Goal: Register for event/course

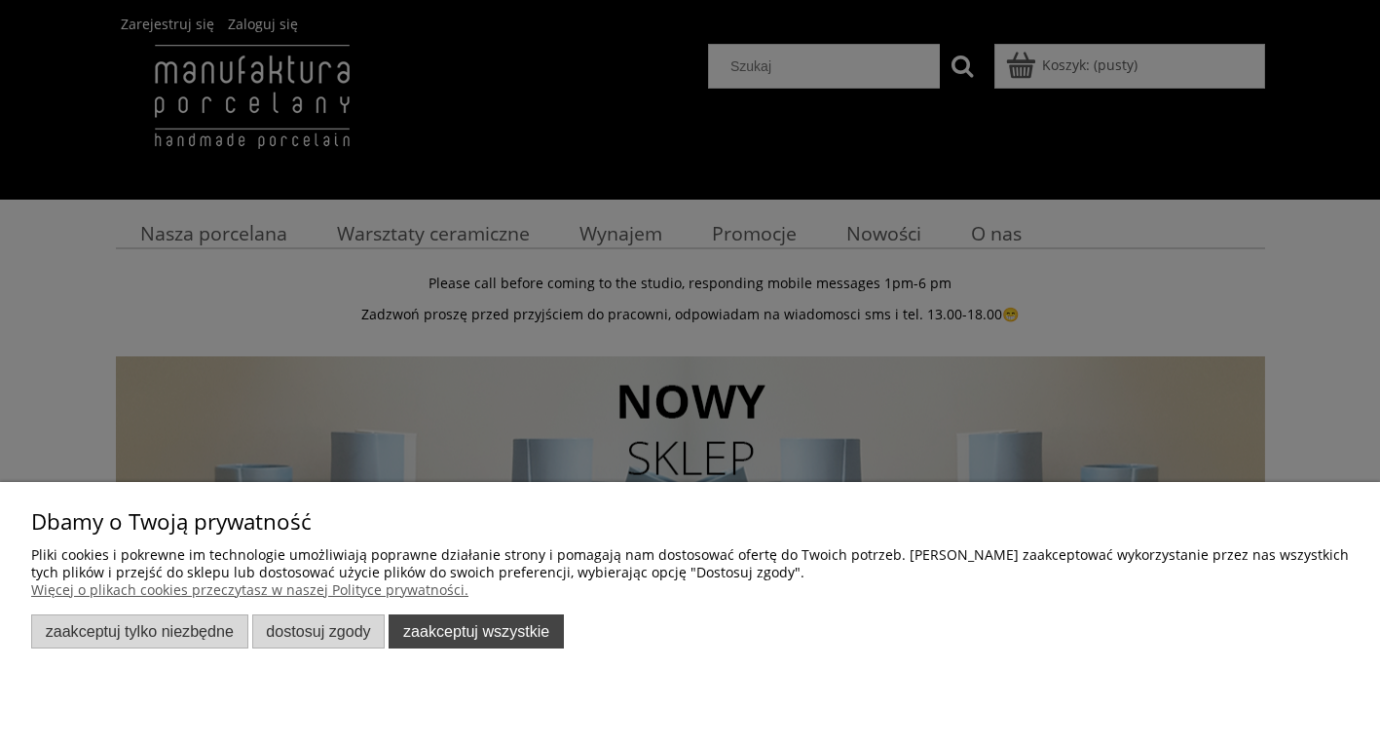
click at [490, 632] on button "Zaakceptuj wszystkie" at bounding box center [476, 631] width 175 height 34
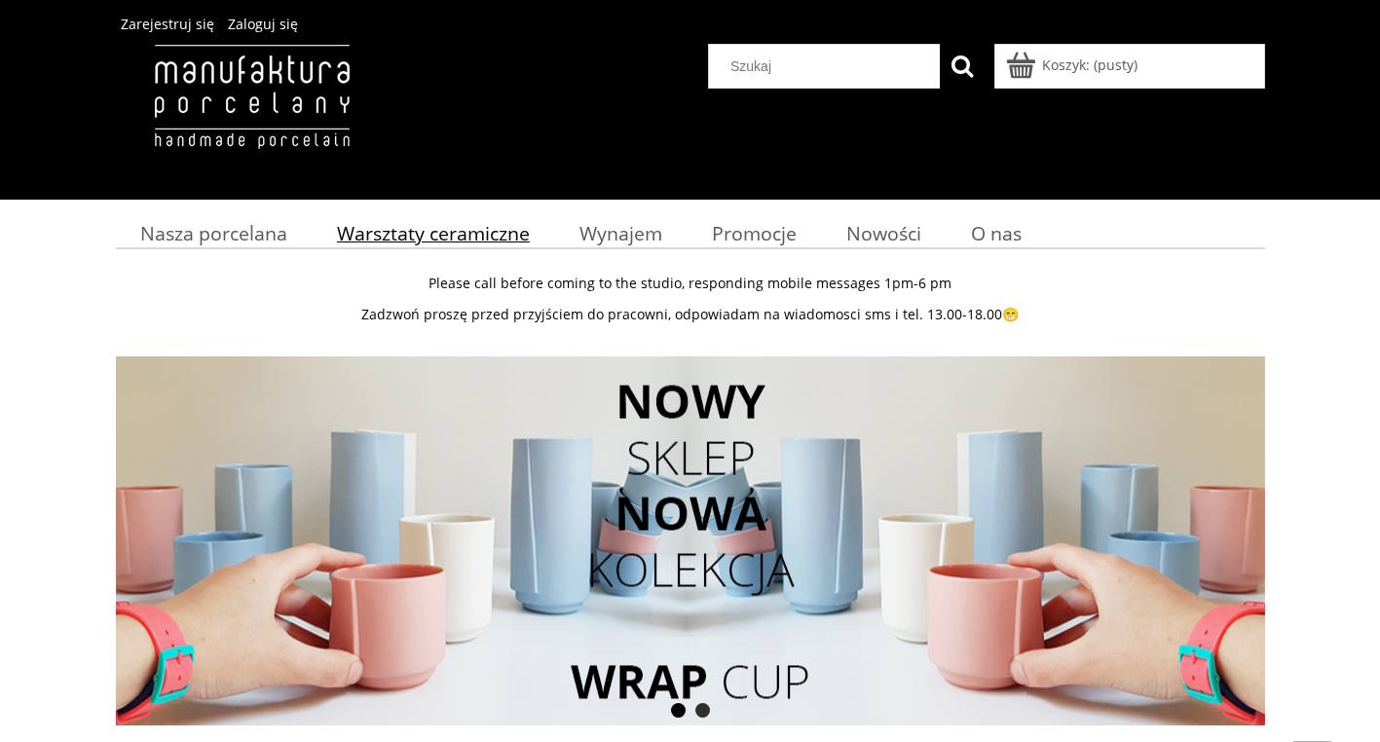
click at [379, 237] on span "Warsztaty ceramiczne" at bounding box center [433, 233] width 193 height 26
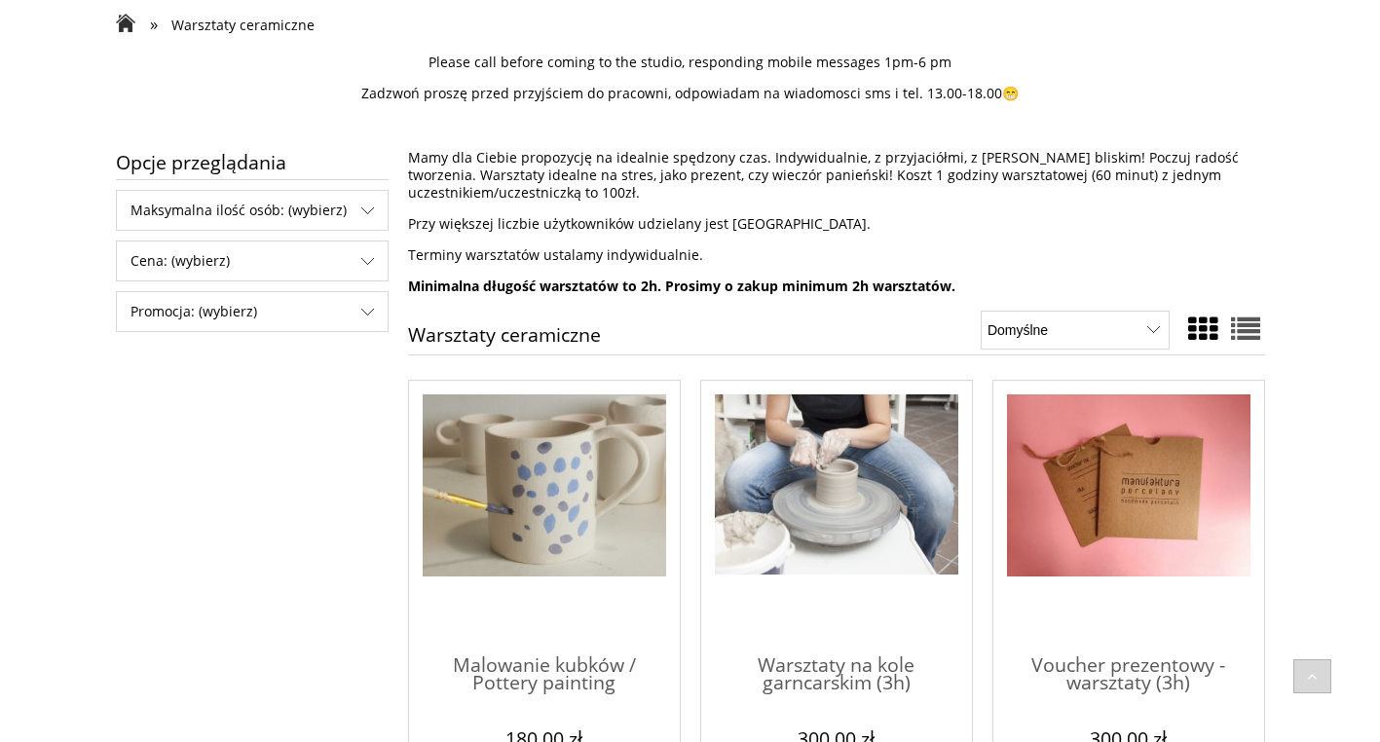
scroll to position [229, 0]
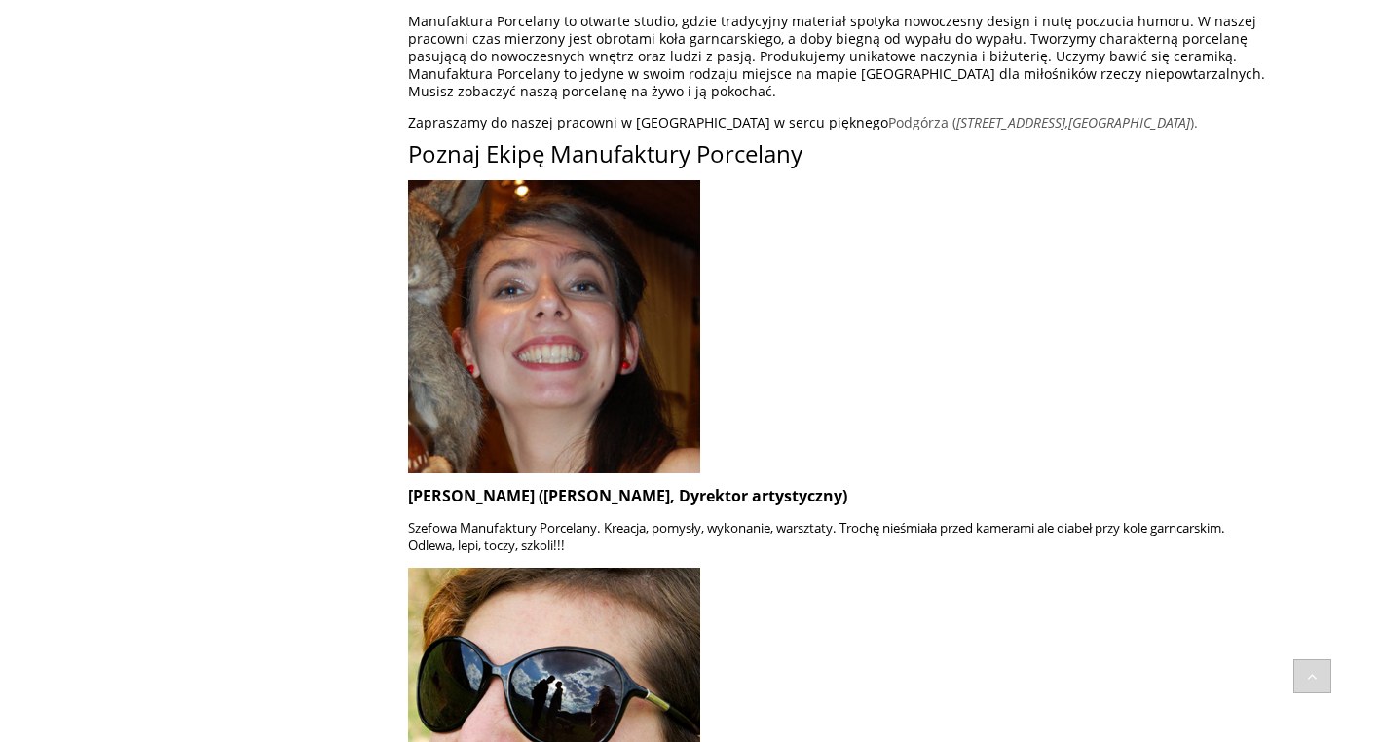
scroll to position [30, 0]
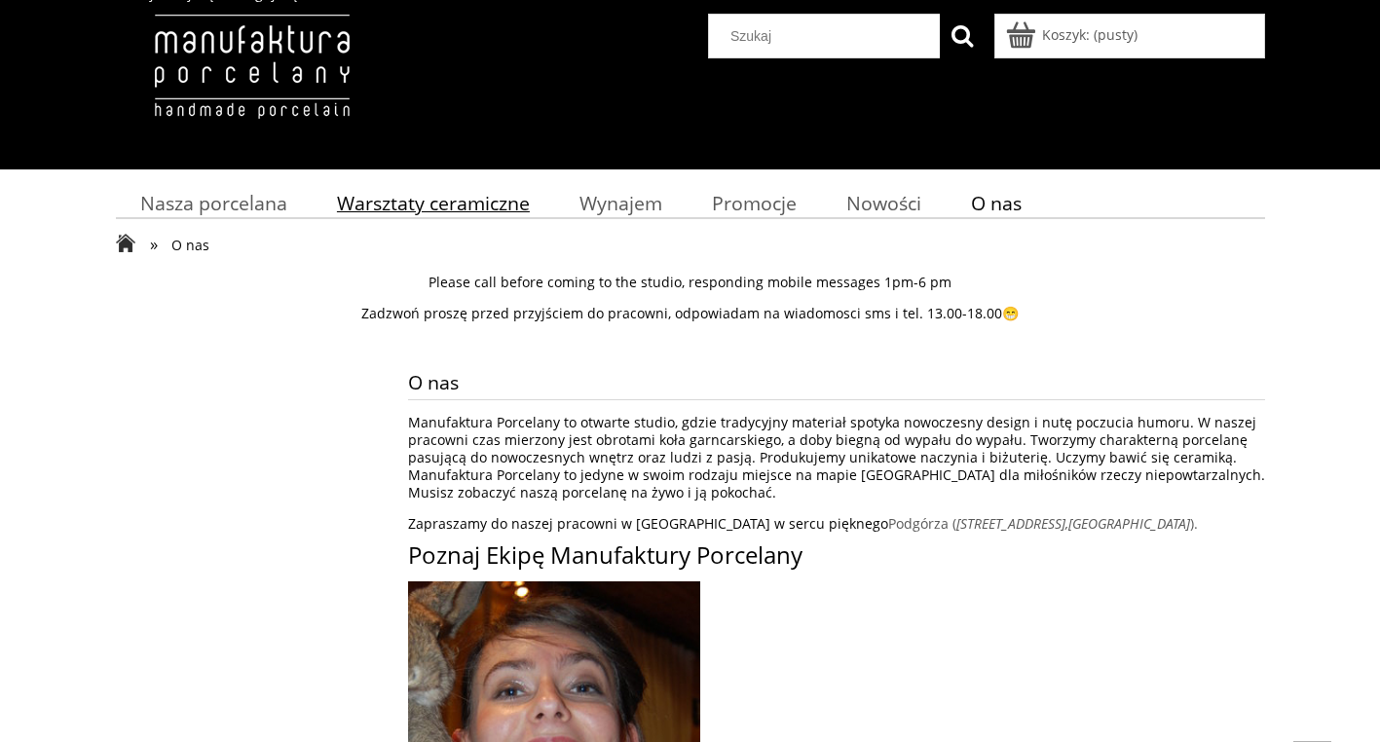
click at [500, 186] on link "Warsztaty ceramiczne" at bounding box center [433, 203] width 242 height 38
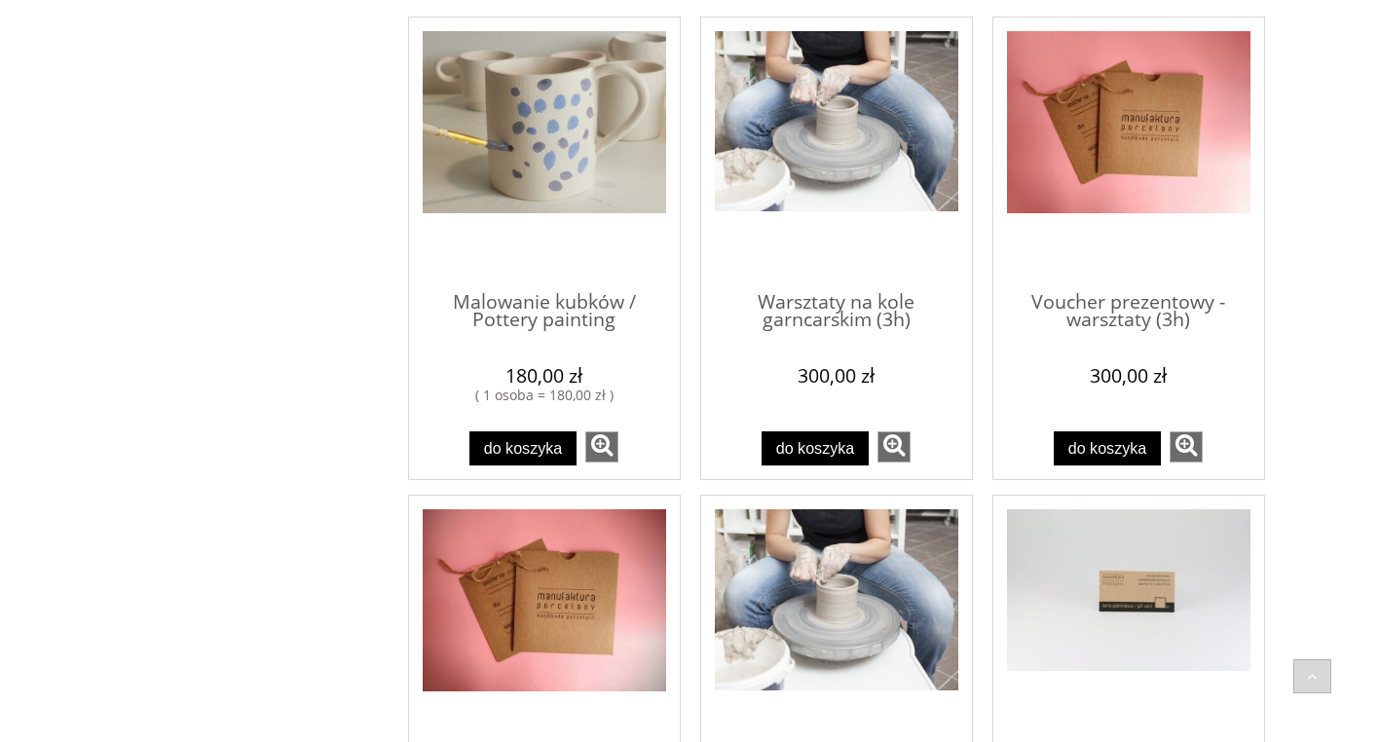
scroll to position [525, 0]
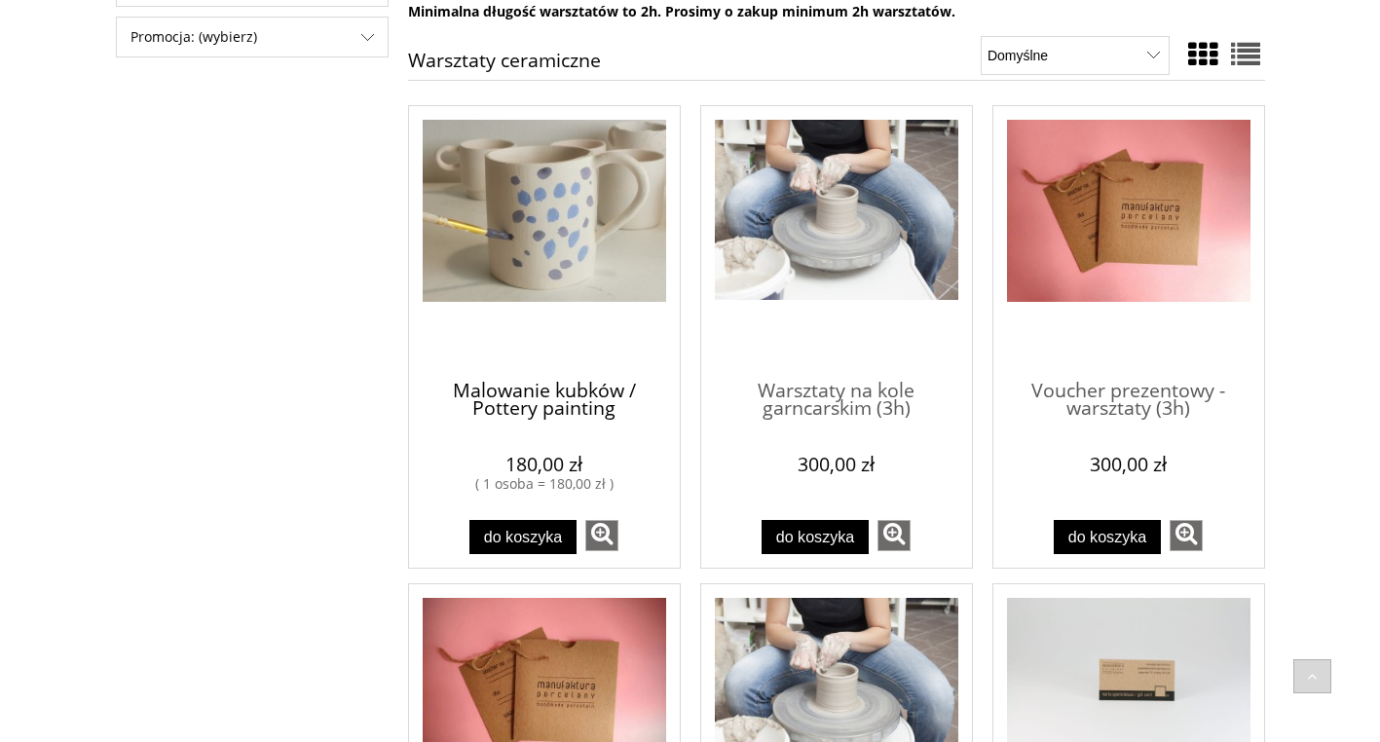
click at [530, 404] on span "Malowanie kubków / Pottery painting" at bounding box center [544, 392] width 243 height 58
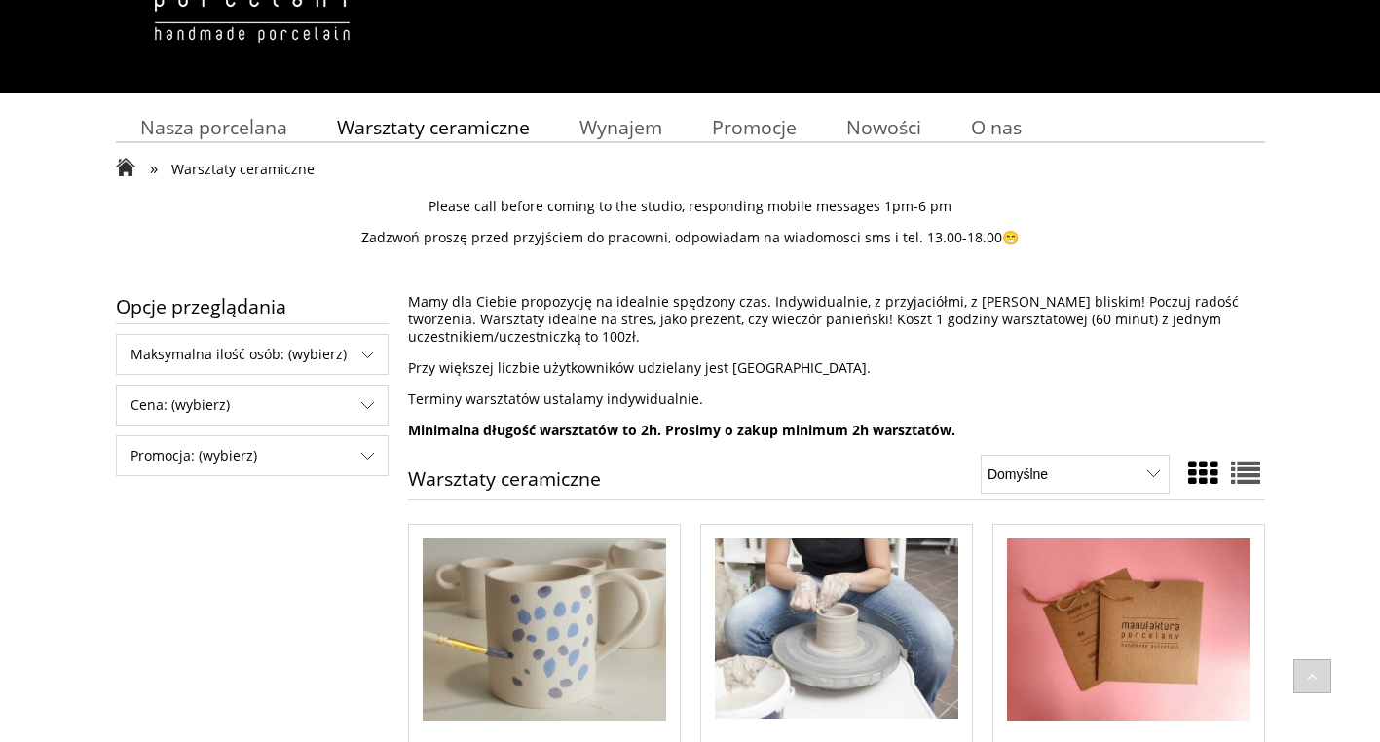
scroll to position [101, 0]
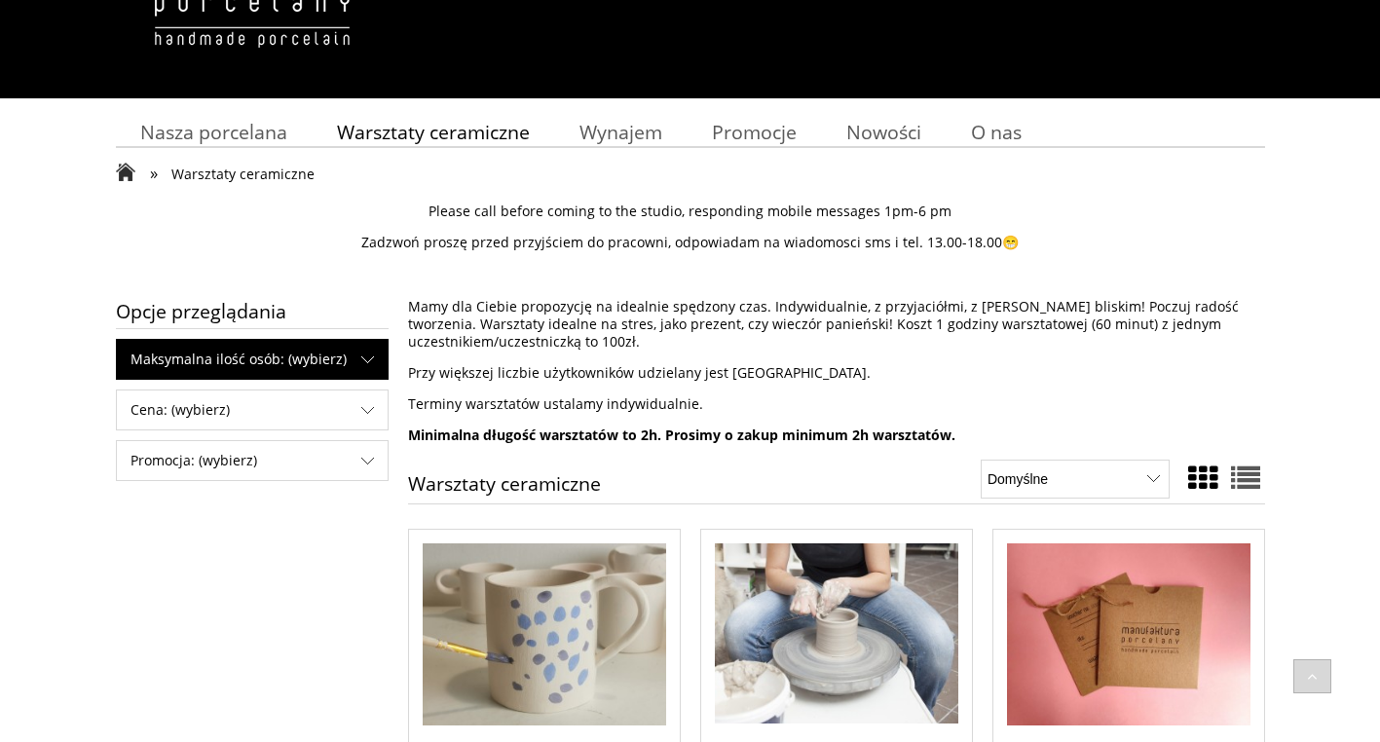
click at [252, 373] on span "Maksymalna ilość osób: (wybierz)" at bounding box center [252, 359] width 271 height 39
click at [247, 411] on link "do 2 osób (4)" at bounding box center [252, 401] width 218 height 23
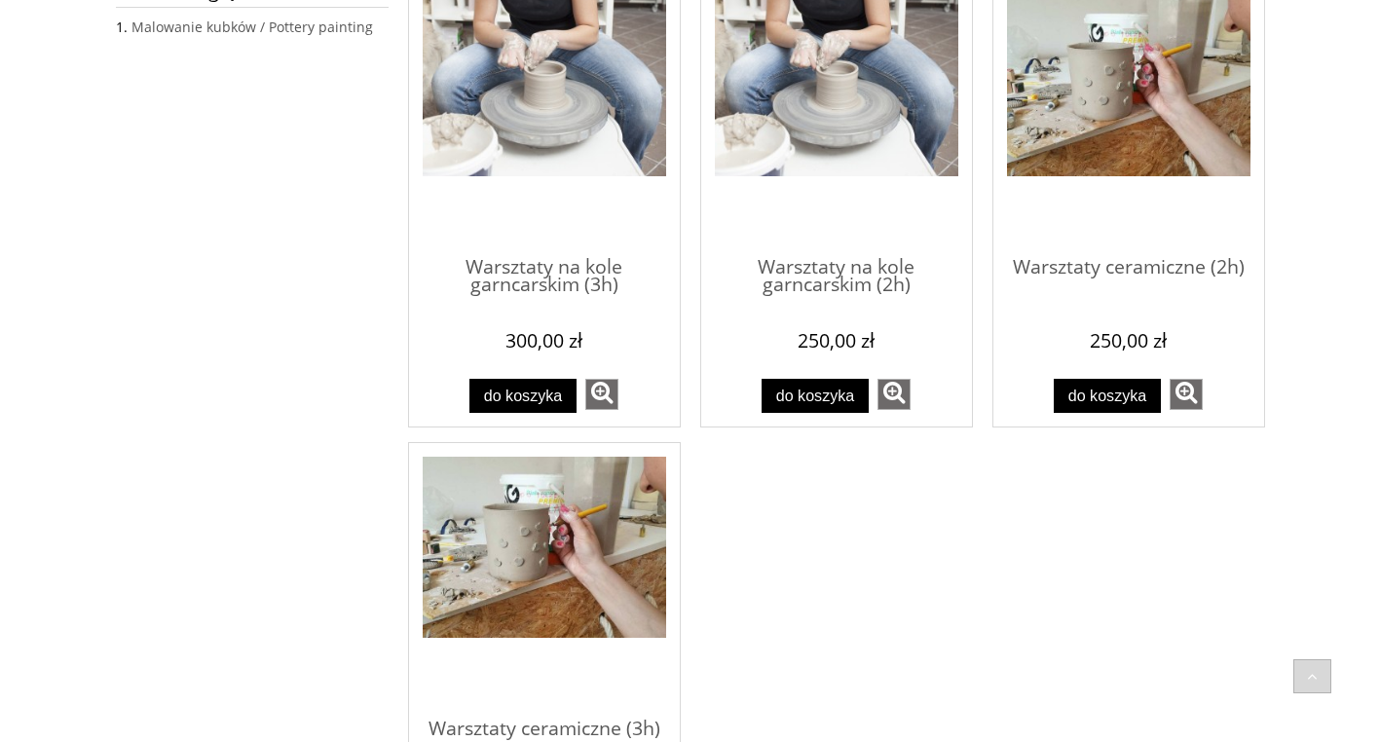
scroll to position [697, 0]
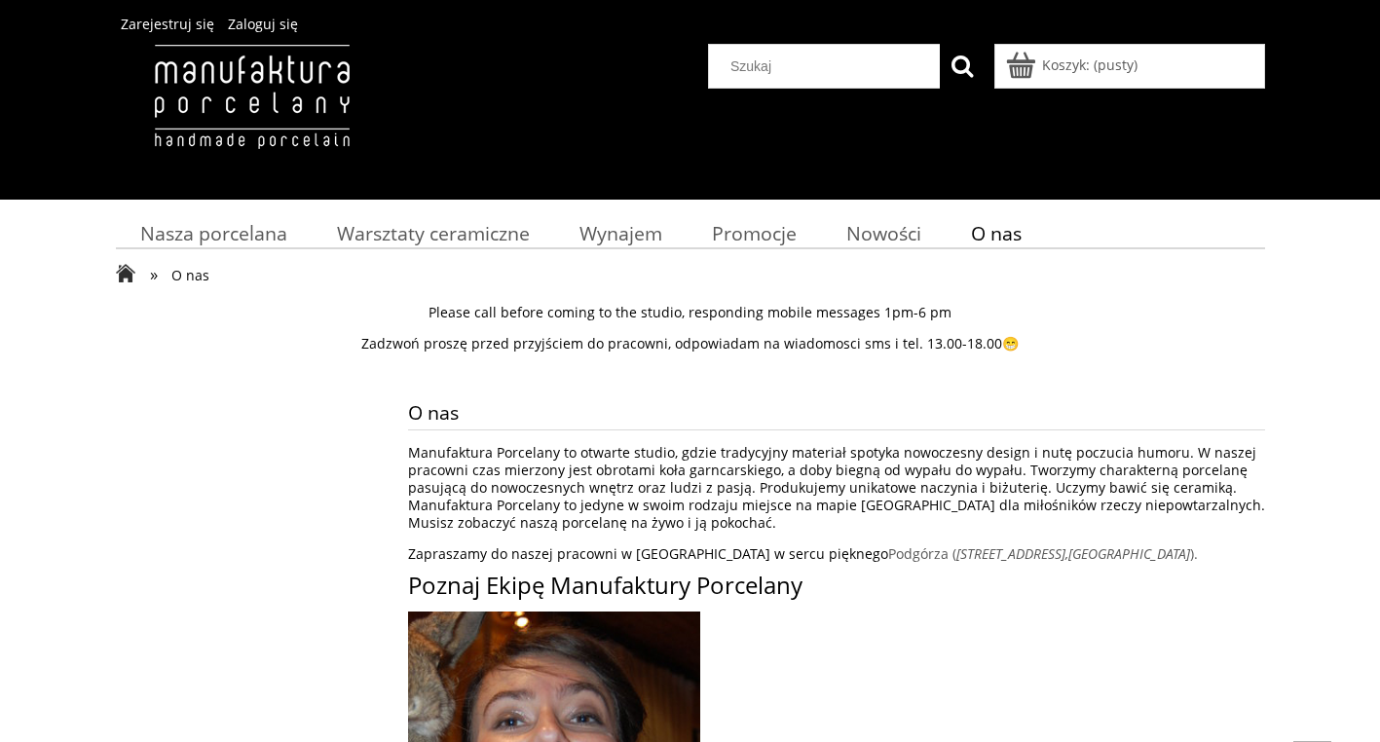
scroll to position [30, 0]
